Goal: Find contact information: Find contact information

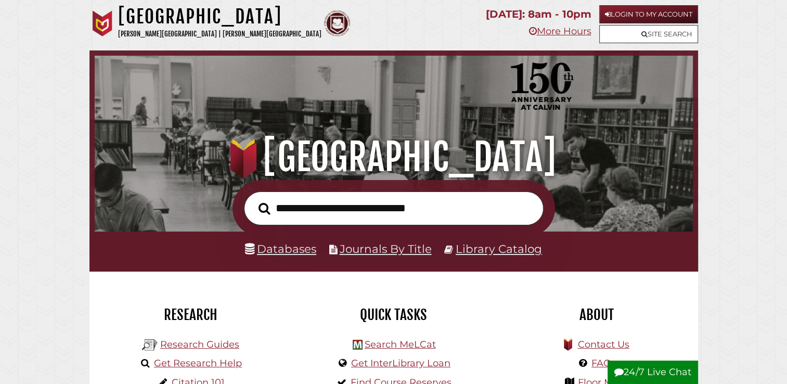
scroll to position [198, 593]
click at [589, 277] on div "About Hekman Library logo" at bounding box center [596, 338] width 203 height 135
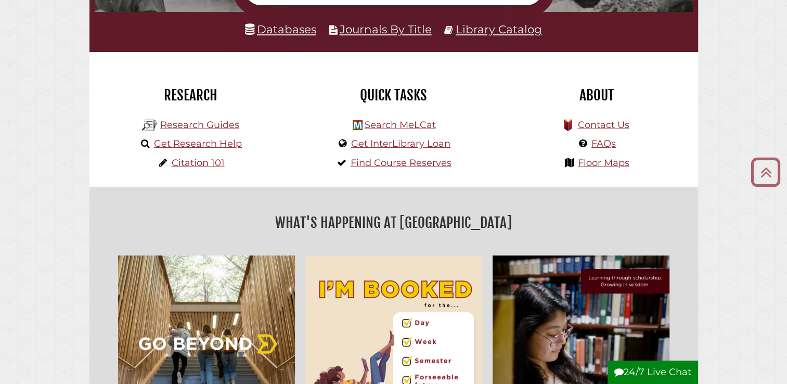
scroll to position [233, 0]
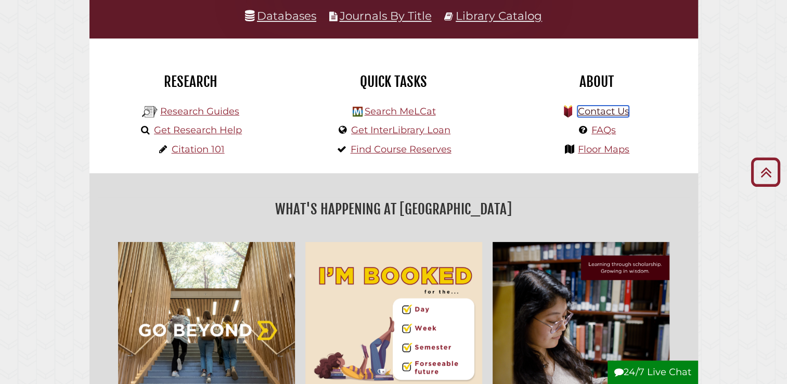
click at [619, 112] on link "Contact Us" at bounding box center [602, 111] width 51 height 11
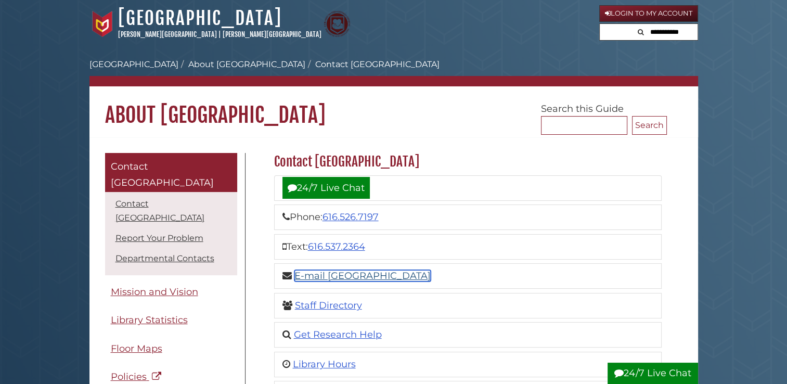
click at [322, 276] on link "E-mail [GEOGRAPHIC_DATA]" at bounding box center [362, 275] width 136 height 11
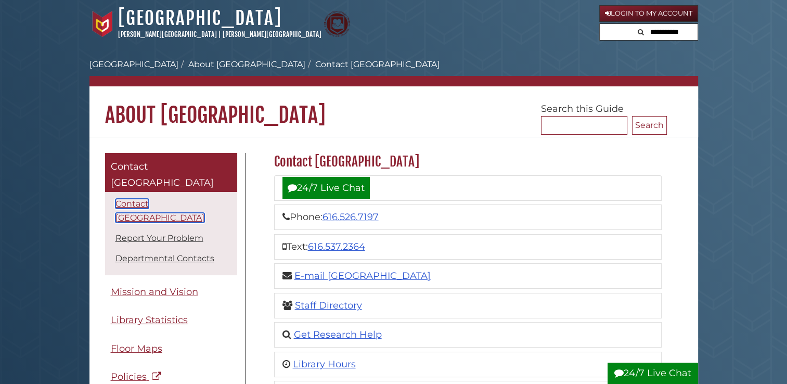
click at [191, 199] on link "Contact [GEOGRAPHIC_DATA]" at bounding box center [159, 211] width 89 height 24
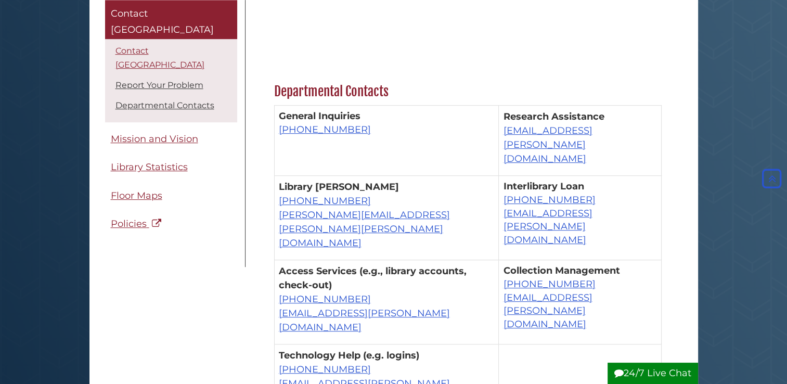
scroll to position [634, 0]
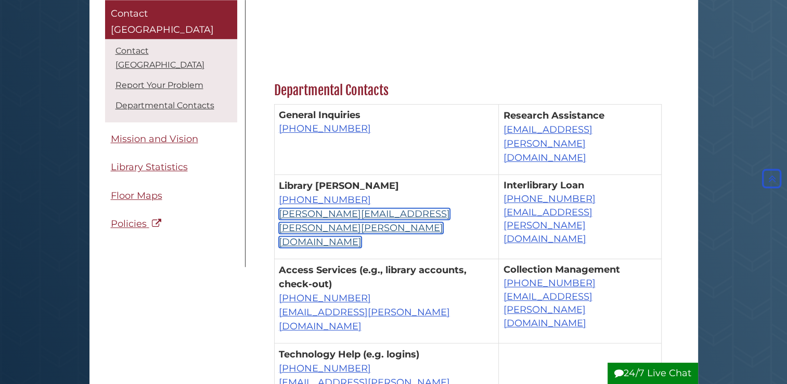
click at [385, 208] on link "[PERSON_NAME][EMAIL_ADDRESS][PERSON_NAME][PERSON_NAME][DOMAIN_NAME]" at bounding box center [364, 228] width 171 height 40
